Goal: Transaction & Acquisition: Purchase product/service

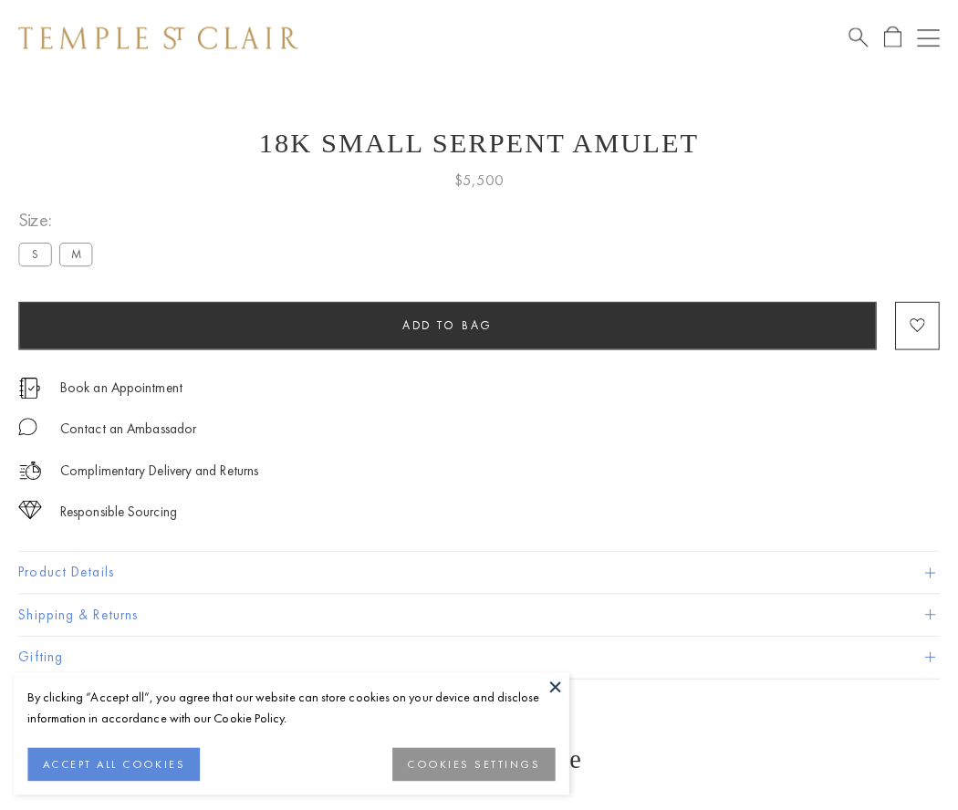
scroll to position [73, 0]
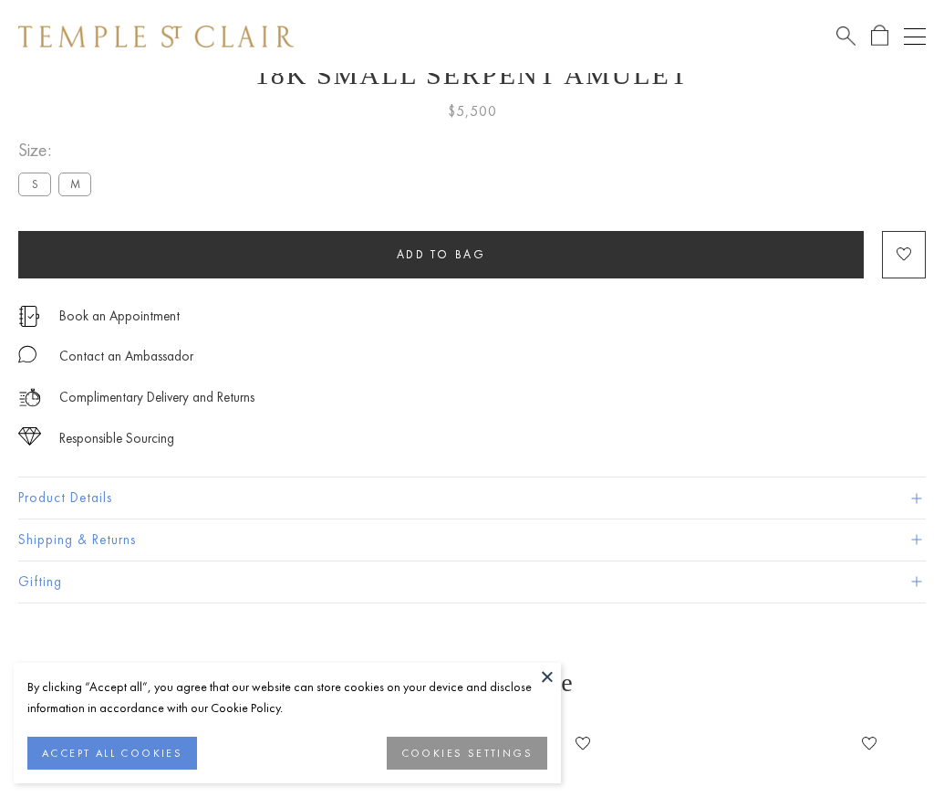
click at [441, 254] on span "Add to bag" at bounding box center [441, 254] width 89 height 16
